Goal: Find specific page/section: Find specific page/section

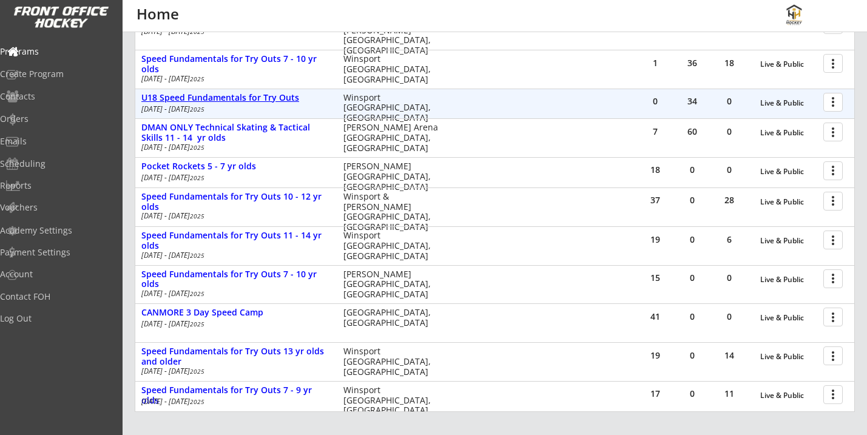
scroll to position [273, 0]
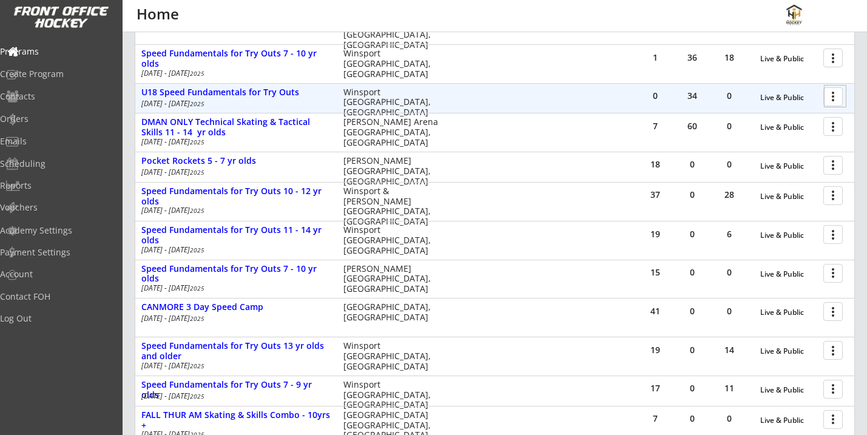
click at [838, 96] on div at bounding box center [835, 96] width 21 height 21
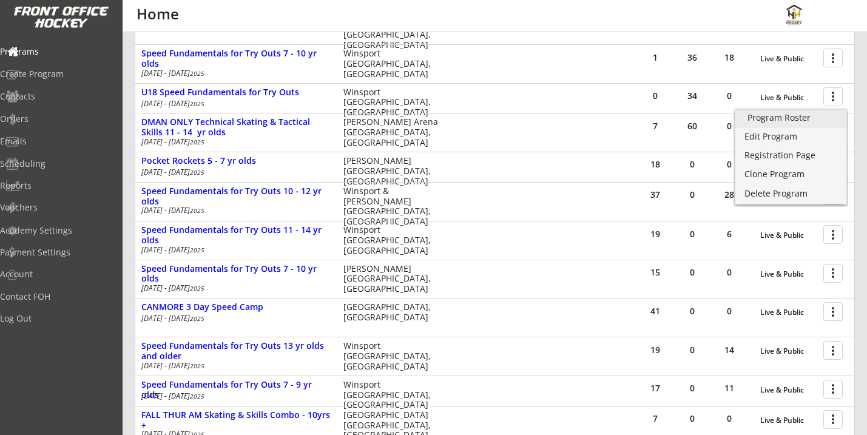
click at [795, 117] on div "Program Roster" at bounding box center [791, 118] width 87 height 8
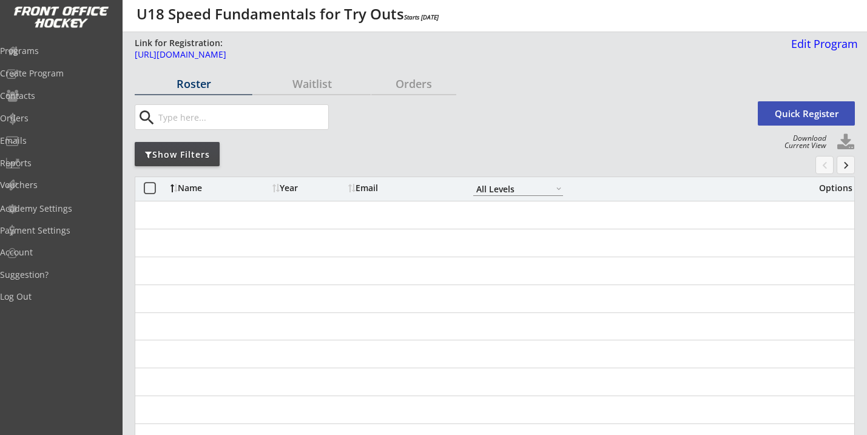
select select ""All Levels""
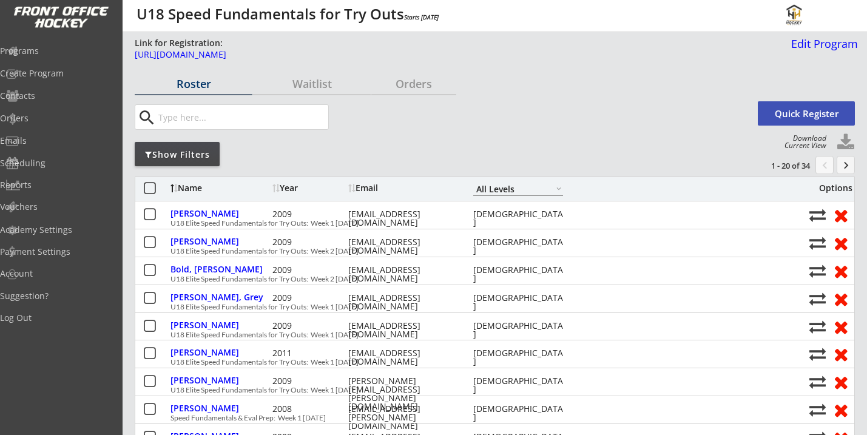
click at [172, 153] on div "Show Filters" at bounding box center [177, 155] width 85 height 12
